Goal: Task Accomplishment & Management: Complete application form

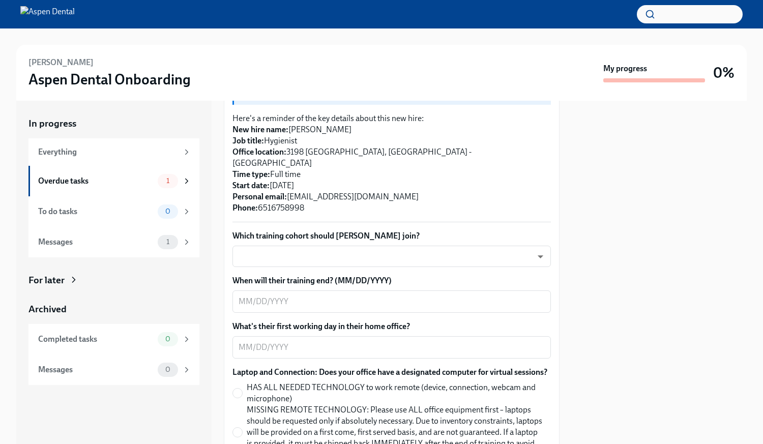
scroll to position [254, 0]
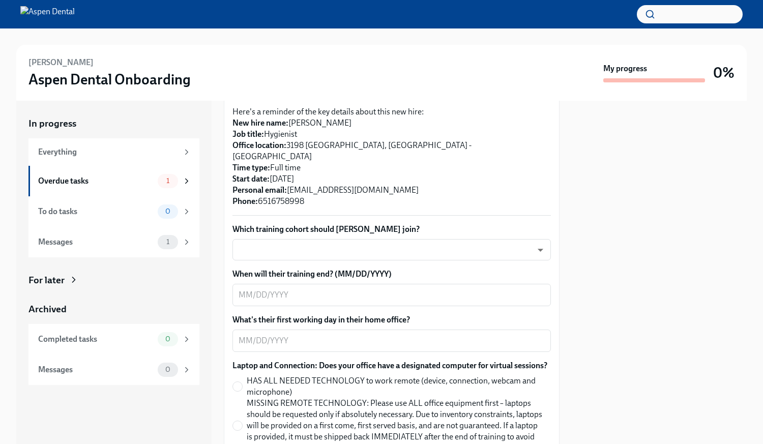
click at [392, 236] on body "Salida Sak Aspen Dental Onboarding My progress 0% In progress Everything Overdu…" at bounding box center [381, 222] width 763 height 444
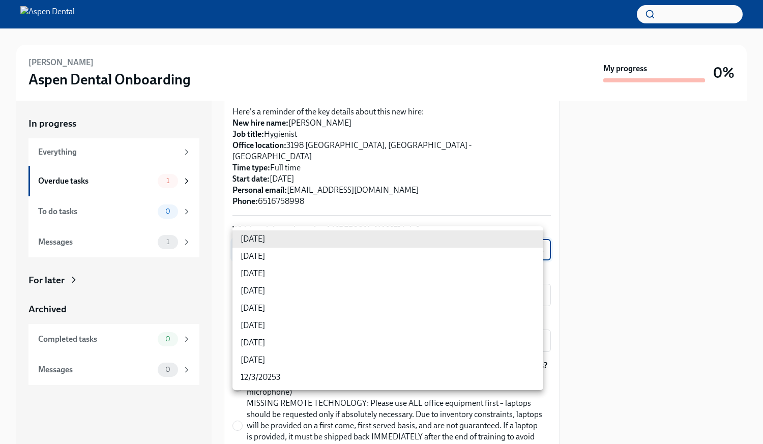
click at [263, 308] on li "9/24/2025" at bounding box center [387, 308] width 311 height 17
type input "VueBuPL41"
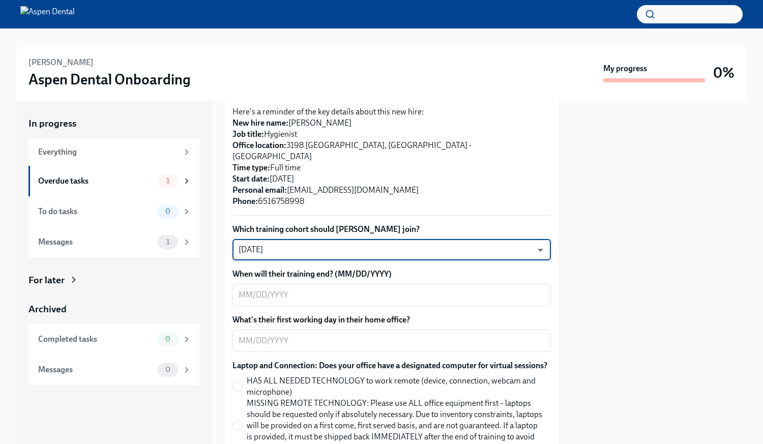
click at [302, 289] on textarea "When will their training end? (MM/DD/YYYY)" at bounding box center [392, 295] width 306 height 12
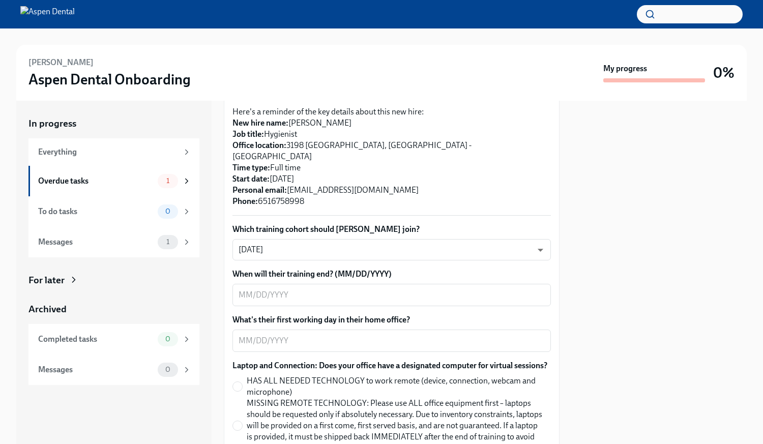
click at [236, 284] on div "x ​" at bounding box center [391, 295] width 318 height 22
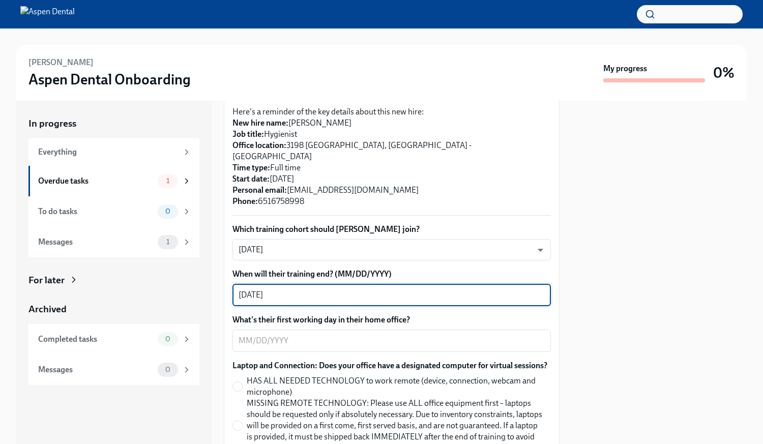
type textarea "09/26/2025"
click at [244, 335] on textarea "What's their first working day in their home office?" at bounding box center [392, 341] width 306 height 12
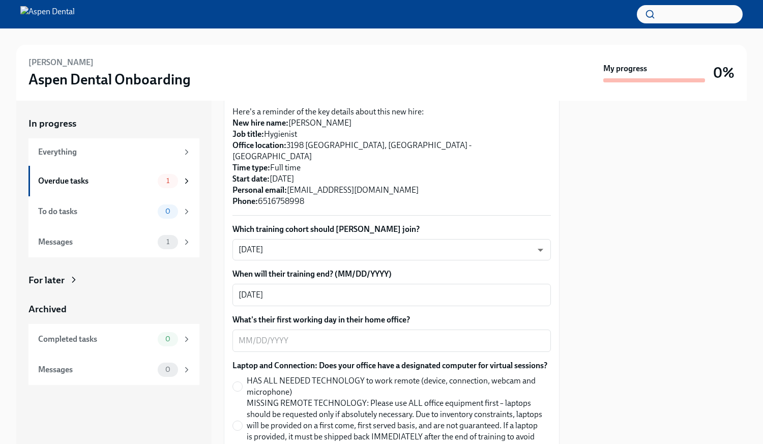
click at [245, 335] on textarea "What's their first working day in their home office?" at bounding box center [392, 341] width 306 height 12
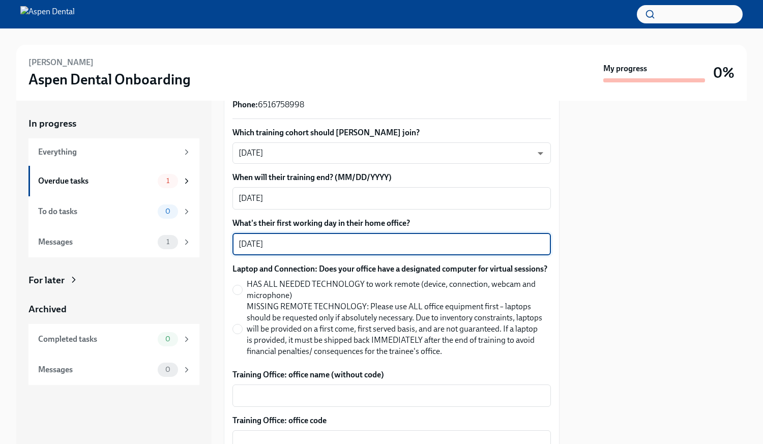
scroll to position [356, 0]
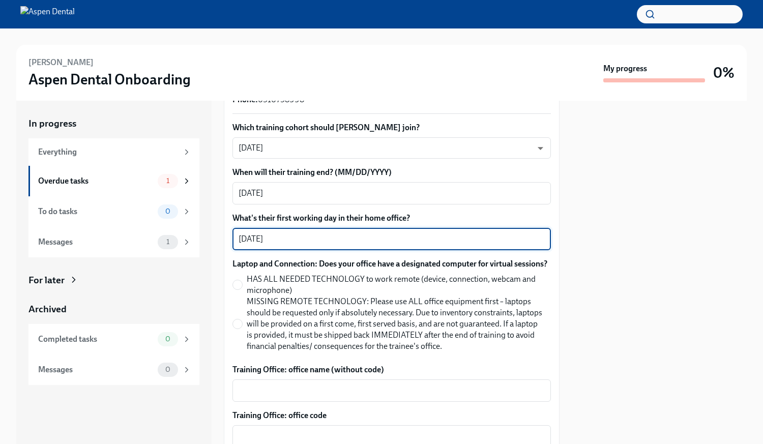
type textarea "09/29/2025"
click at [240, 283] on input "HAS ALL NEEDED TECHNOLOGY to work remote (device, connection, webcam and microp…" at bounding box center [237, 284] width 9 height 9
radio input "true"
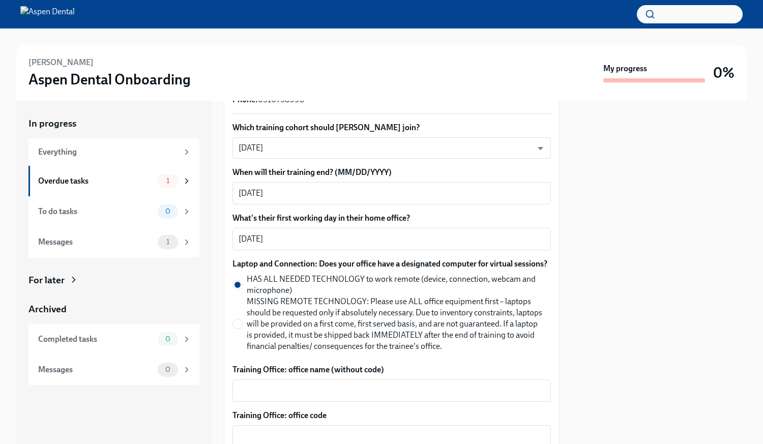
click at [285, 389] on textarea "Training Office: office name (without code)" at bounding box center [392, 390] width 306 height 12
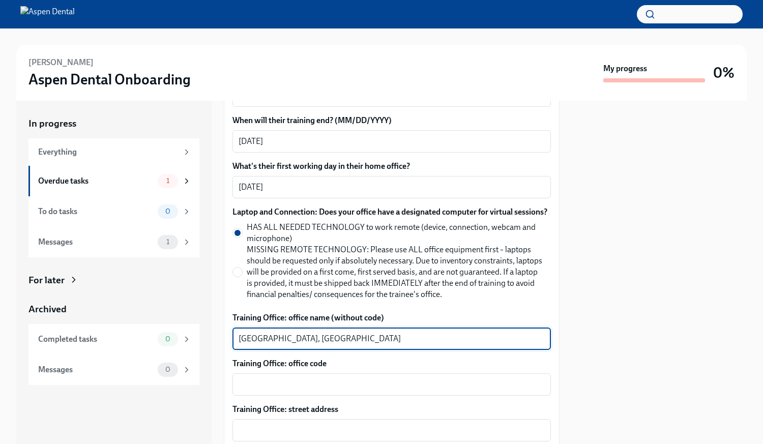
scroll to position [458, 0]
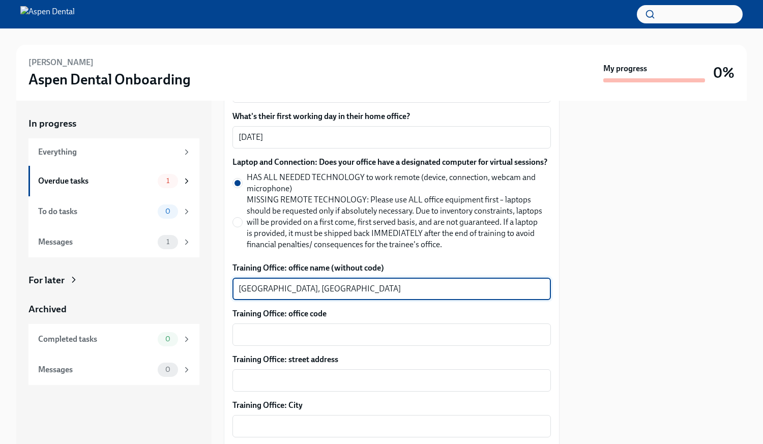
type textarea "Bloomington, MN"
click at [306, 337] on textarea "Training Office: office code" at bounding box center [392, 335] width 306 height 12
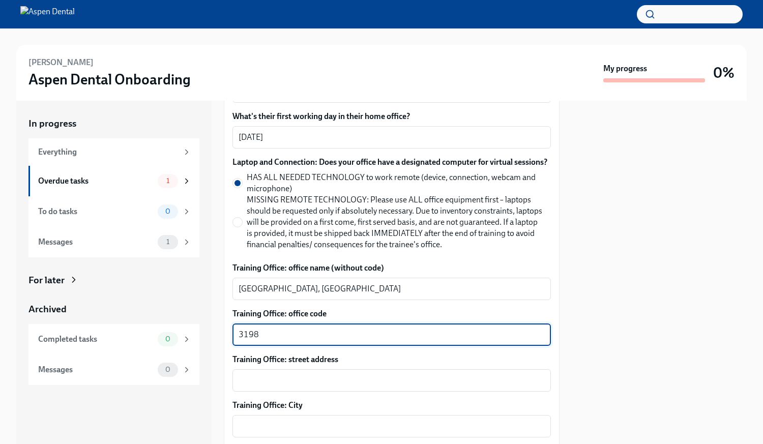
type textarea "3198"
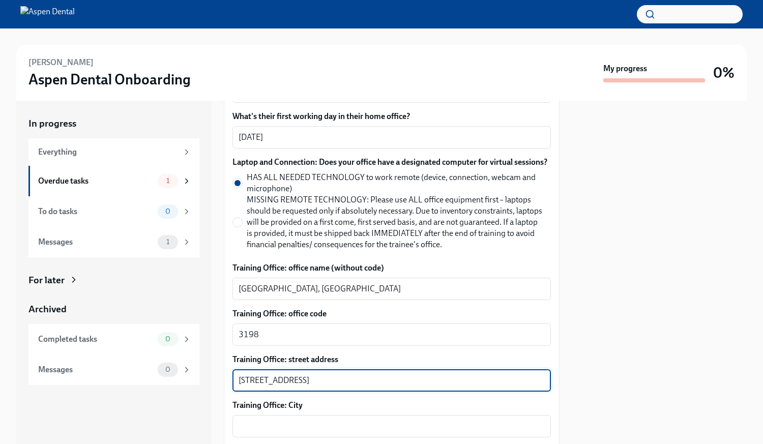
type textarea "7936 Portland Ave S"
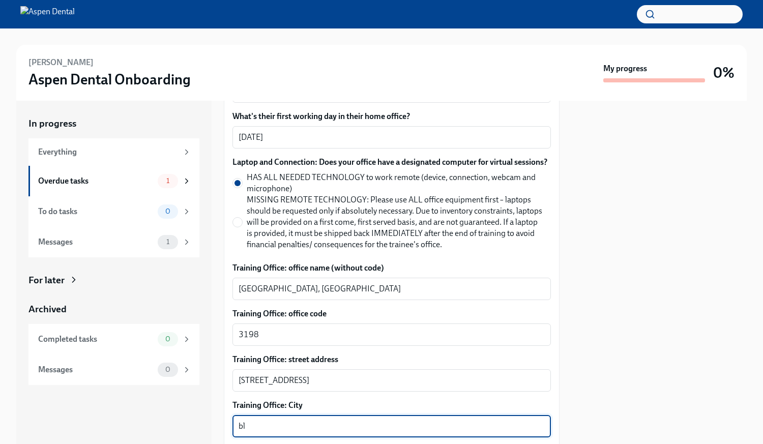
type textarea "b"
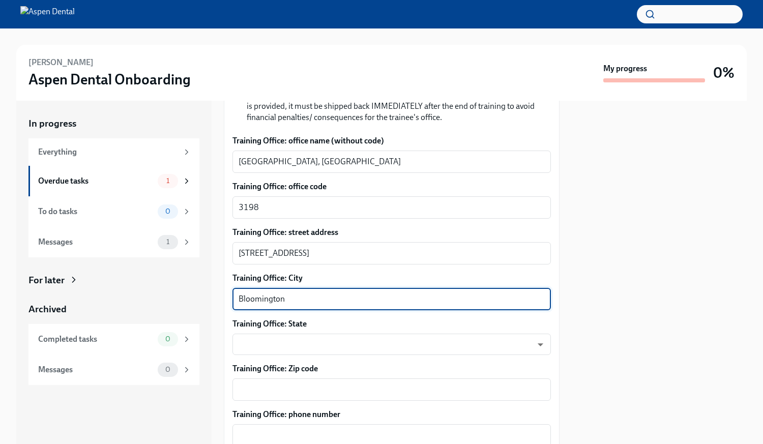
scroll to position [661, 0]
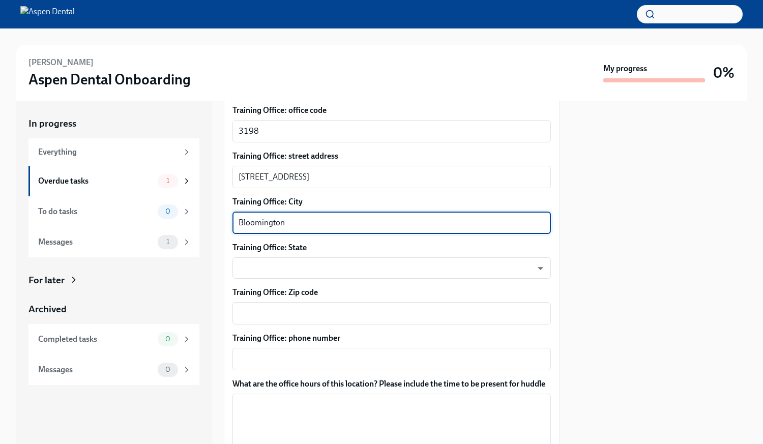
type textarea "Bloomington"
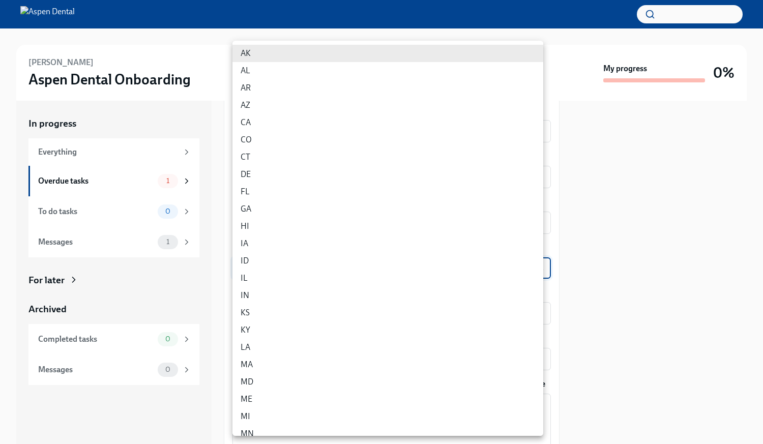
click at [294, 275] on body "Salida Sak Aspen Dental Onboarding My progress 0% In progress Everything Overdu…" at bounding box center [381, 222] width 763 height 444
click at [247, 427] on li "MN" at bounding box center [387, 433] width 311 height 17
type input "jzlccrEFG"
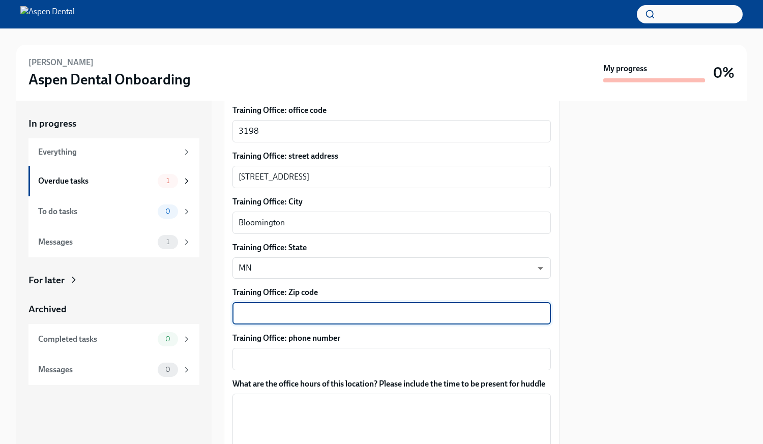
click at [279, 314] on textarea "Training Office: Zip code" at bounding box center [392, 313] width 306 height 12
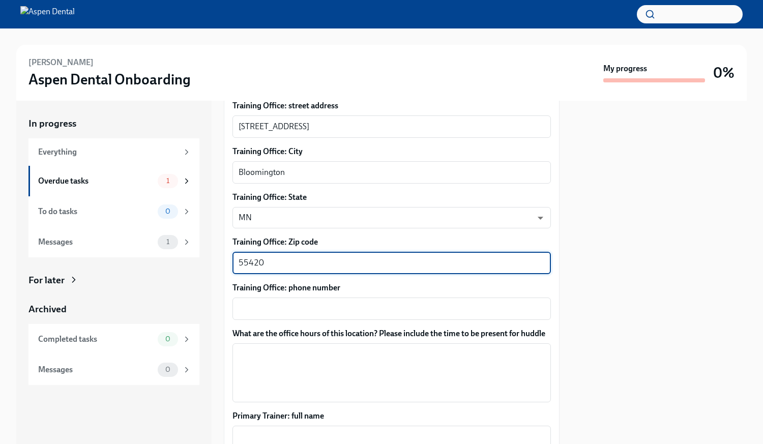
scroll to position [763, 0]
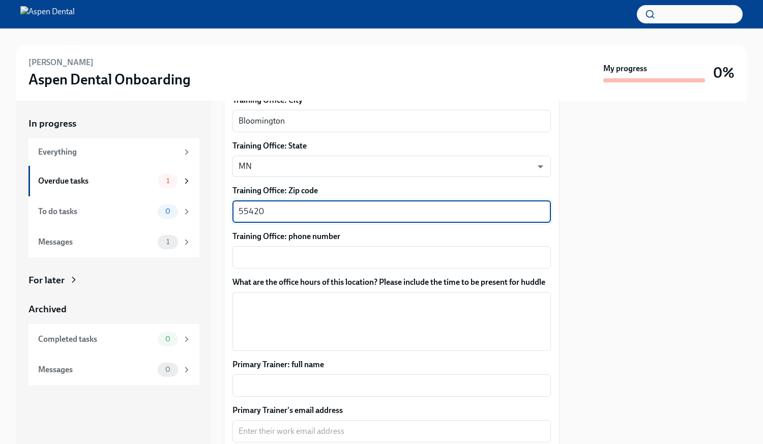
type textarea "55420"
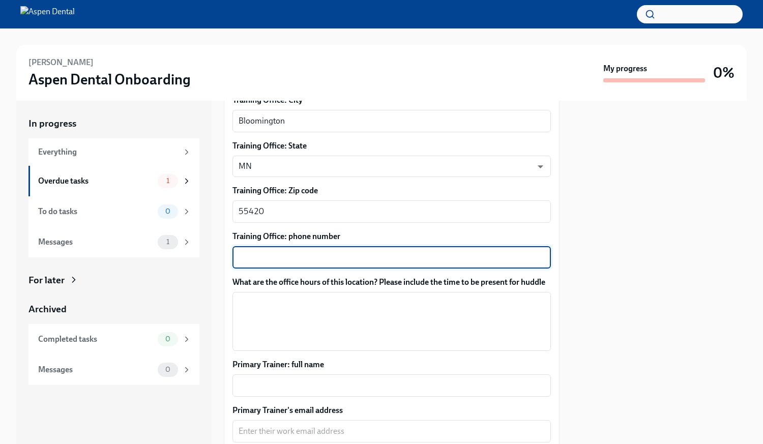
click at [343, 253] on textarea "Training Office: phone number" at bounding box center [392, 257] width 306 height 12
type textarea "952-852-7776"
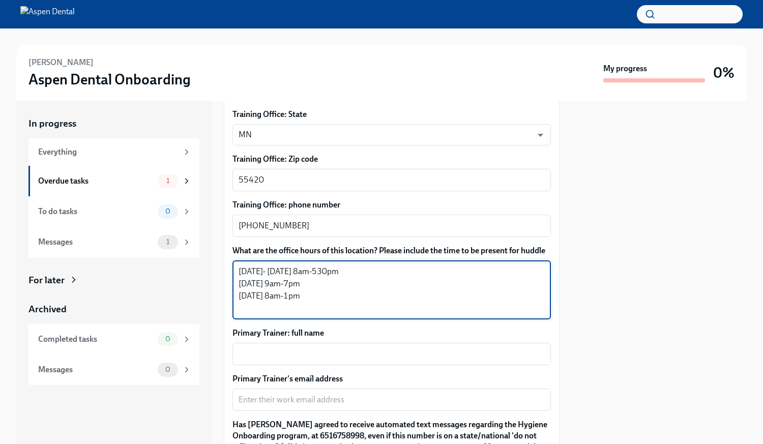
scroll to position [814, 0]
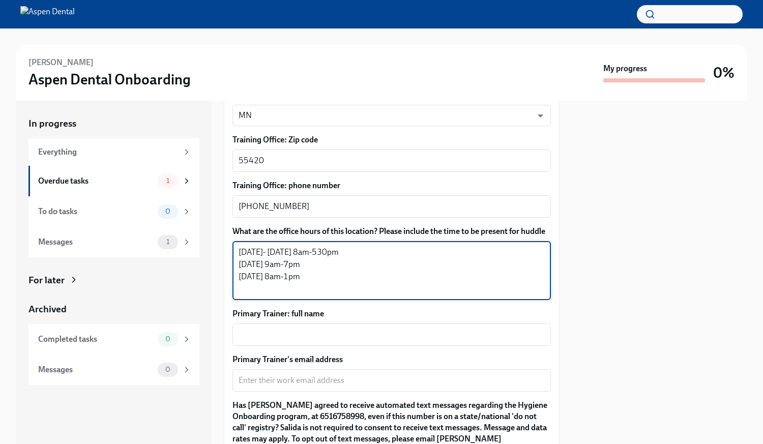
type textarea "Monday- Wednesday 8am-530pm Thursday 9am-7pm Friday 8am-1pm"
click at [313, 339] on div "x ​" at bounding box center [391, 334] width 318 height 22
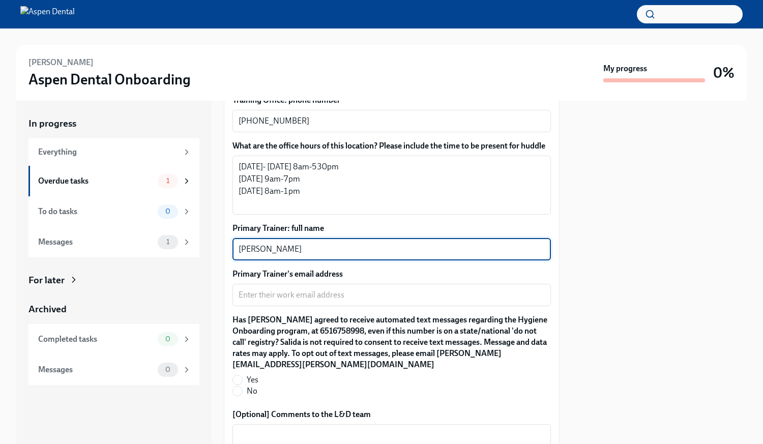
scroll to position [915, 0]
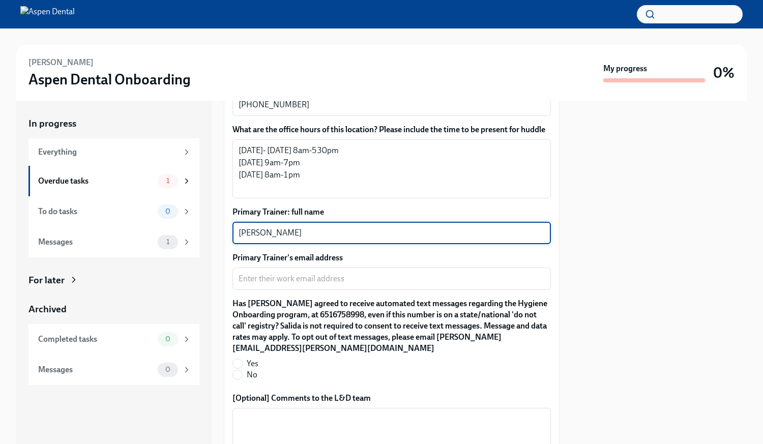
type textarea "Huda Ahmed"
click at [305, 285] on textarea "Primary Trainer's email address" at bounding box center [392, 279] width 306 height 12
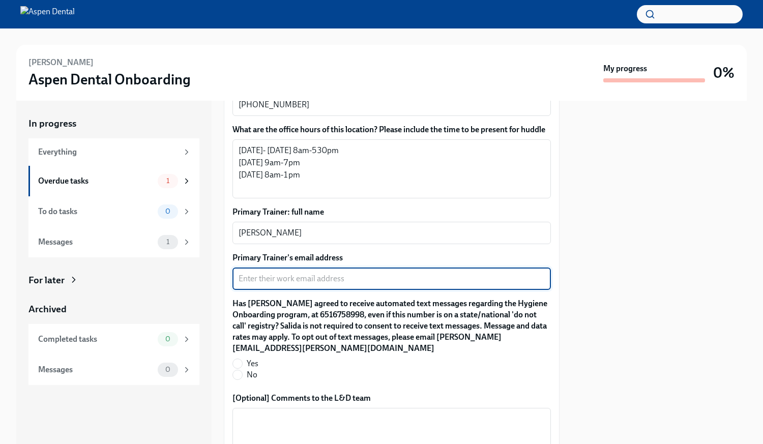
type textarea "g"
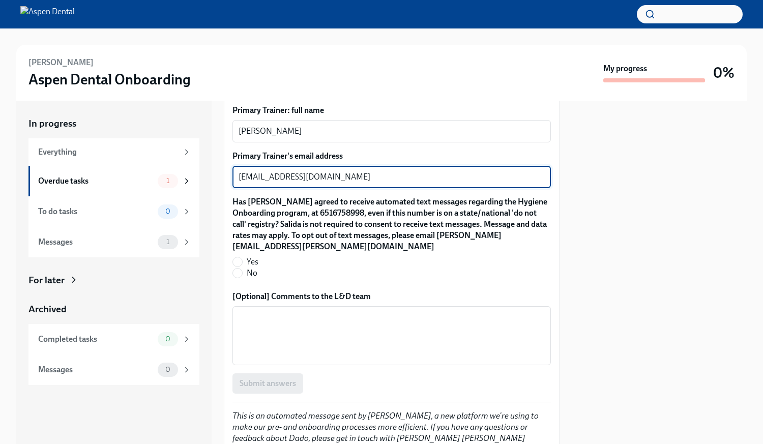
type textarea "huda.ahmed@aspendental.com"
click at [248, 267] on span "Yes" at bounding box center [253, 261] width 12 height 11
click at [242, 266] on input "Yes" at bounding box center [237, 261] width 9 height 9
radio input "true"
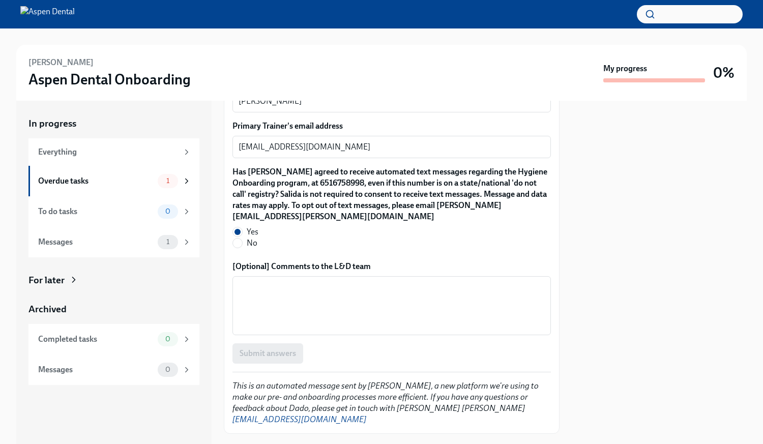
scroll to position [1069, 0]
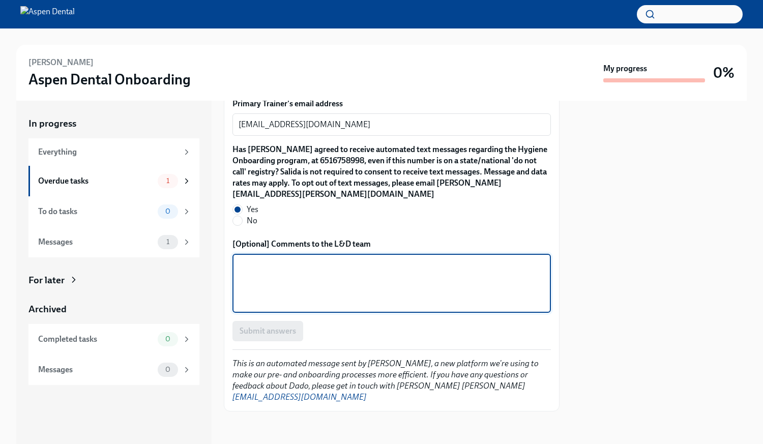
click at [269, 296] on textarea "[Optional] Comments to the L&D team" at bounding box center [392, 283] width 306 height 49
type textarea "NA"
click at [269, 336] on span "Submit answers" at bounding box center [268, 331] width 56 height 10
